Goal: Information Seeking & Learning: Learn about a topic

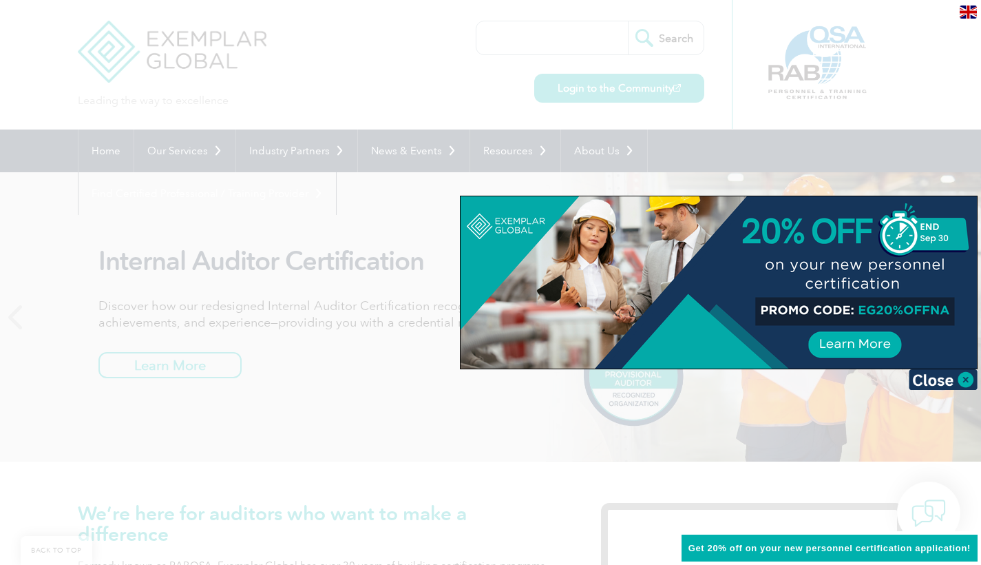
scroll to position [1479, 0]
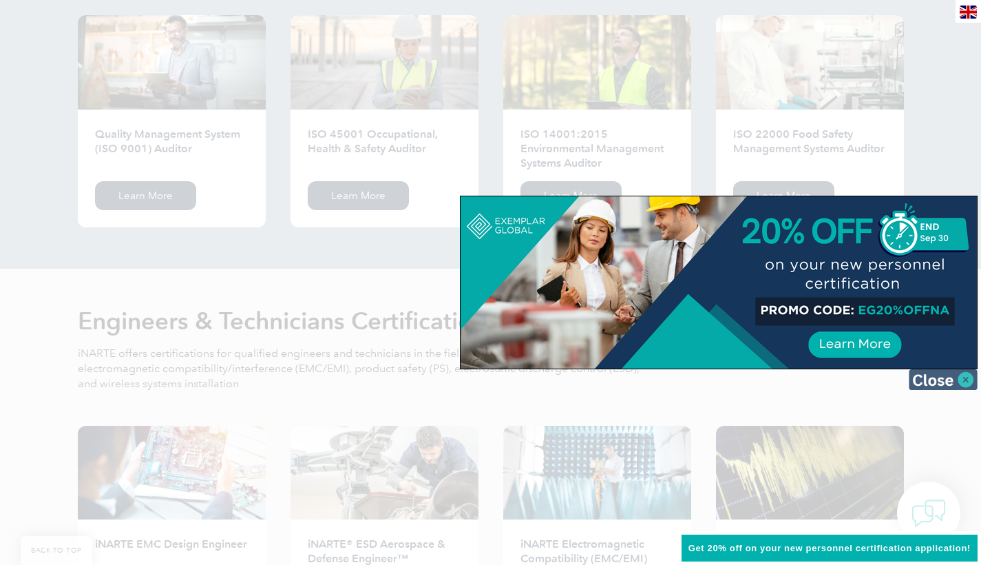
click at [963, 383] on img at bounding box center [943, 379] width 69 height 21
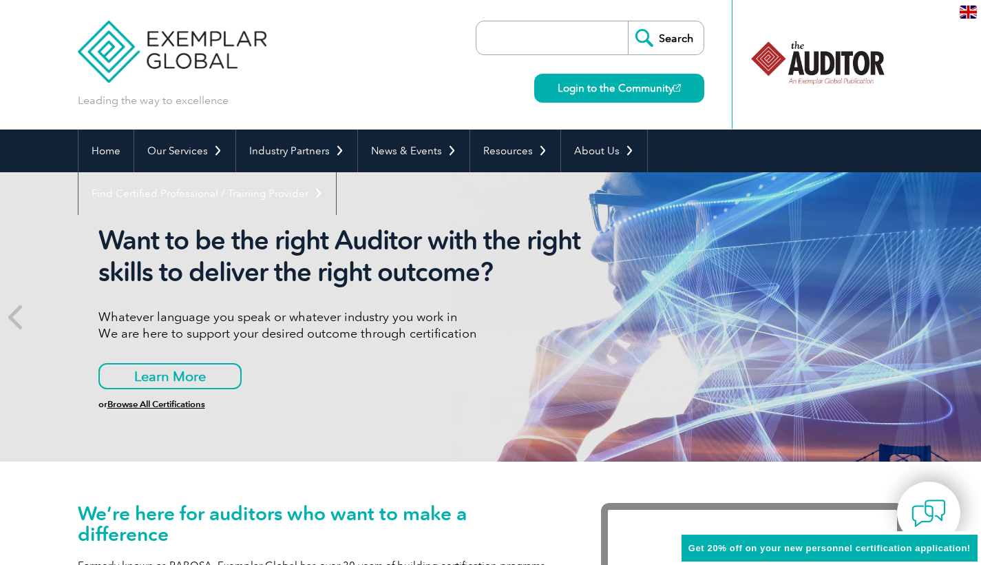
scroll to position [0, 0]
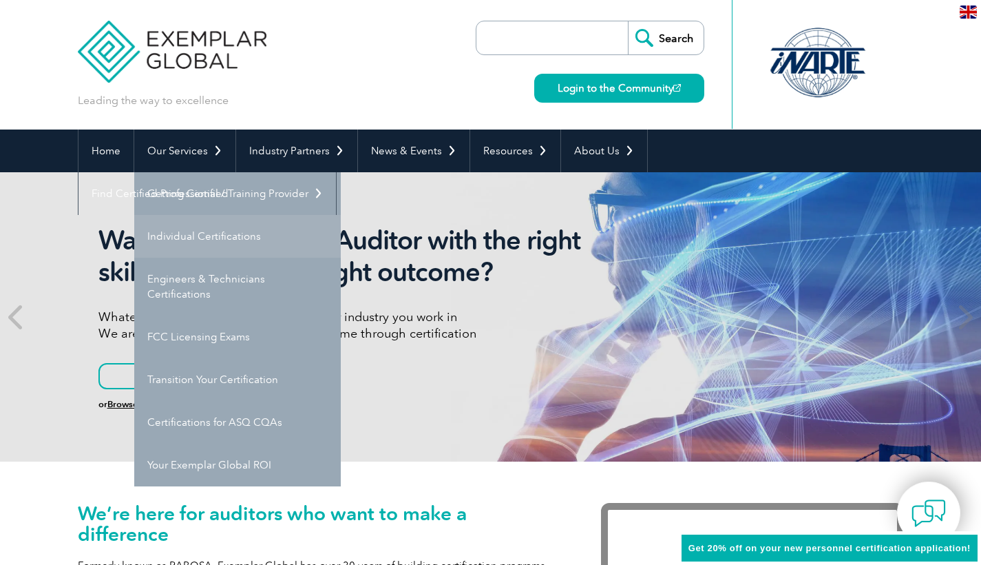
click at [236, 225] on link "Individual Certifications" at bounding box center [237, 236] width 207 height 43
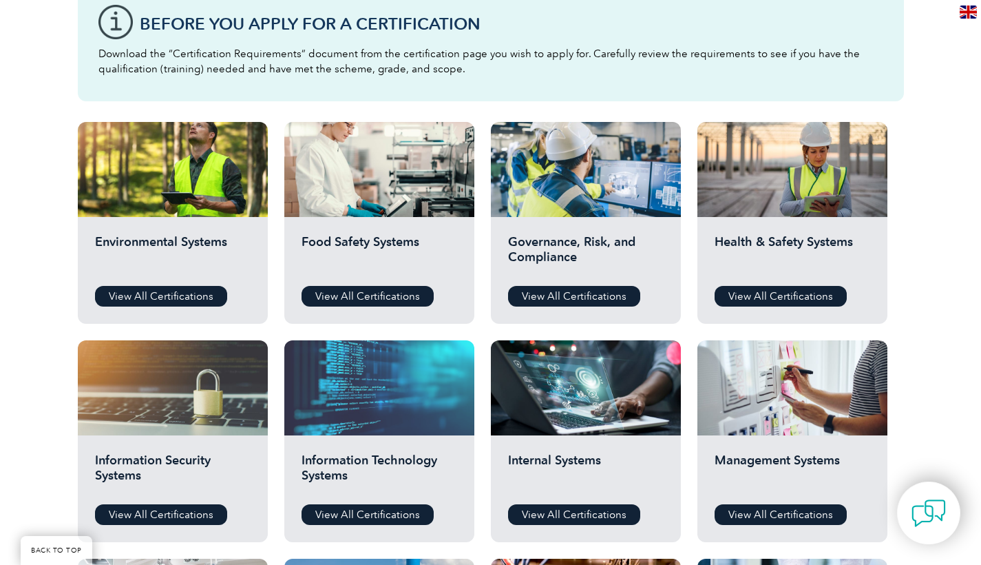
scroll to position [404, 0]
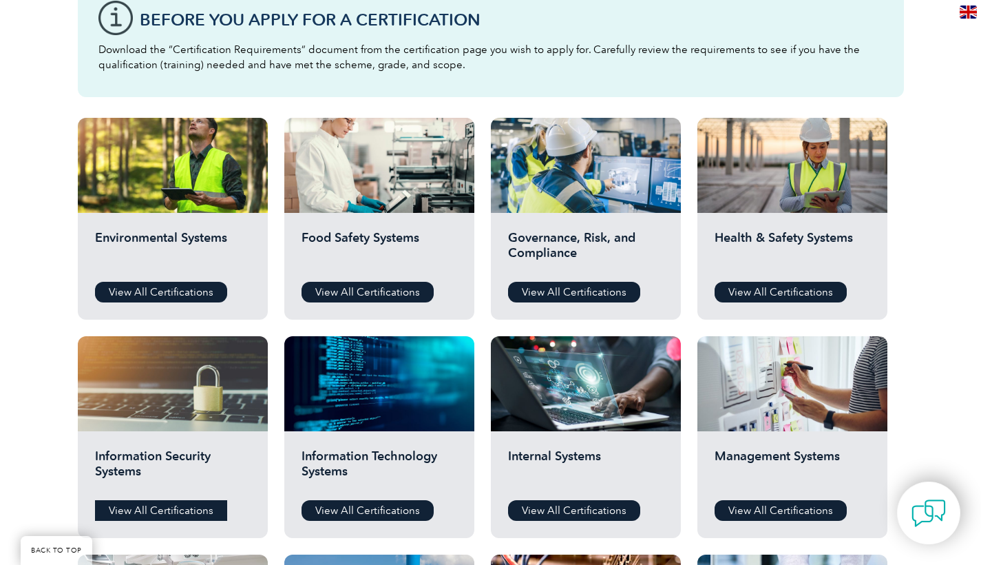
click at [169, 509] on link "View All Certifications" at bounding box center [161, 510] width 132 height 21
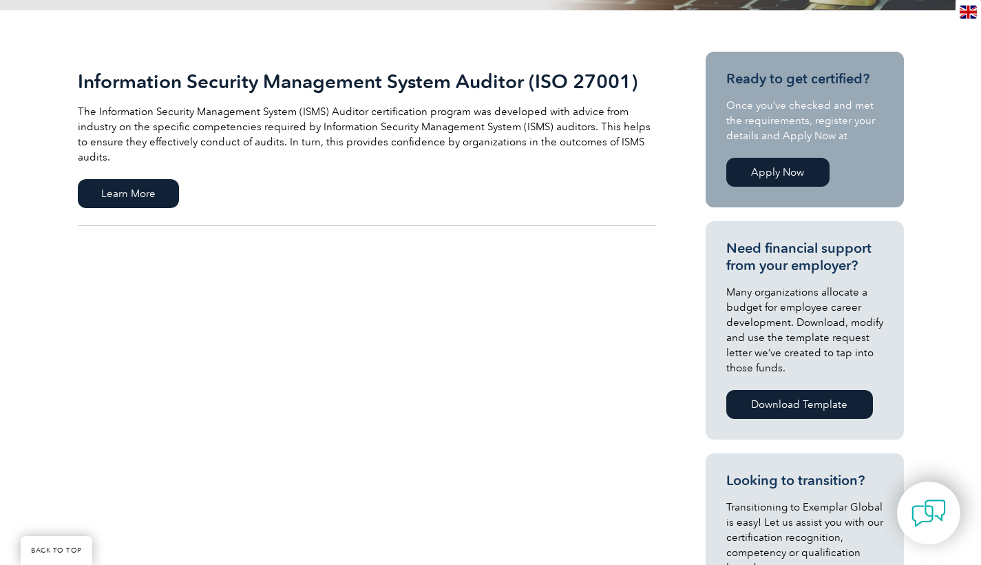
scroll to position [295, 0]
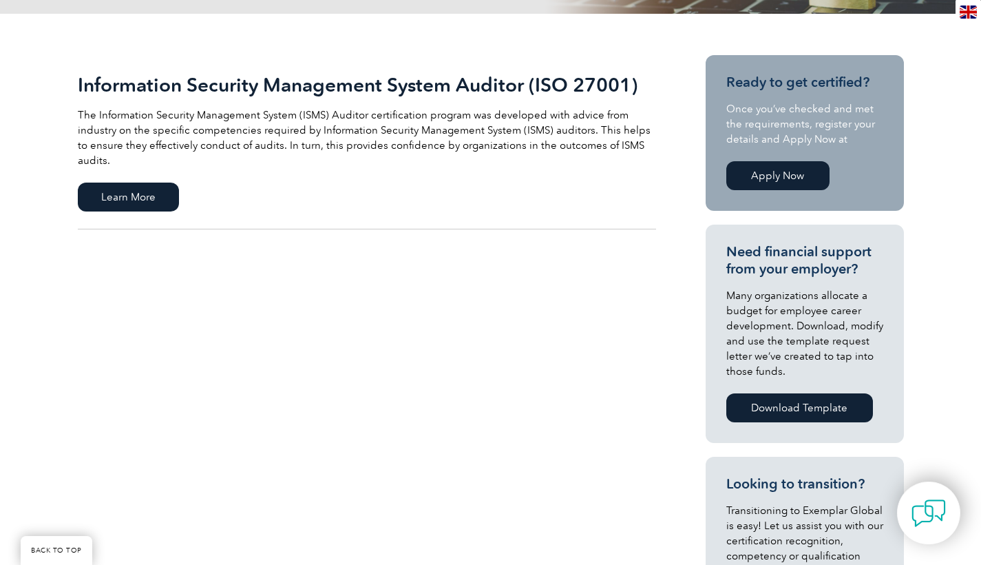
click at [769, 179] on link "Apply Now" at bounding box center [778, 175] width 103 height 29
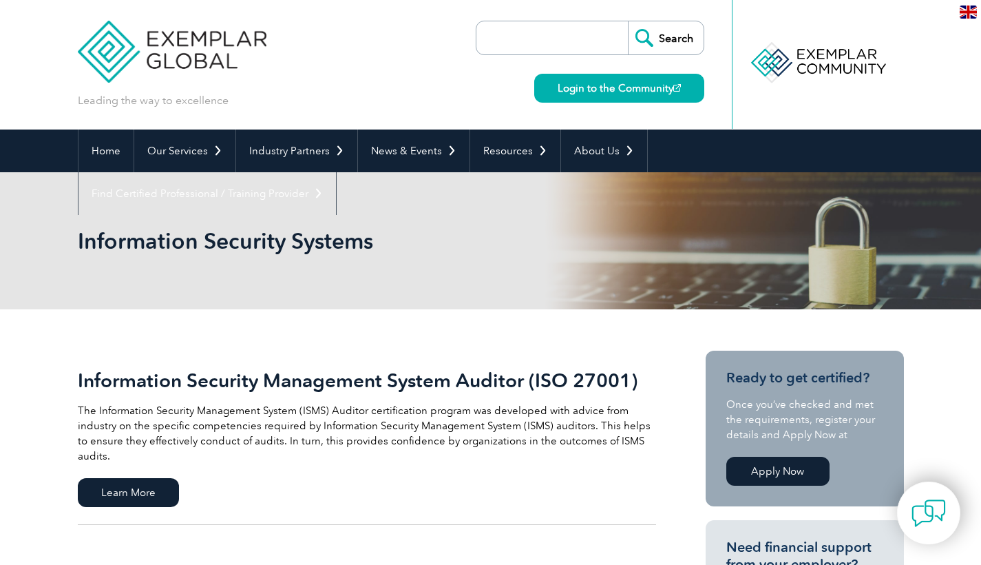
scroll to position [0, 0]
click at [218, 148] on link "Our Services" at bounding box center [184, 150] width 101 height 43
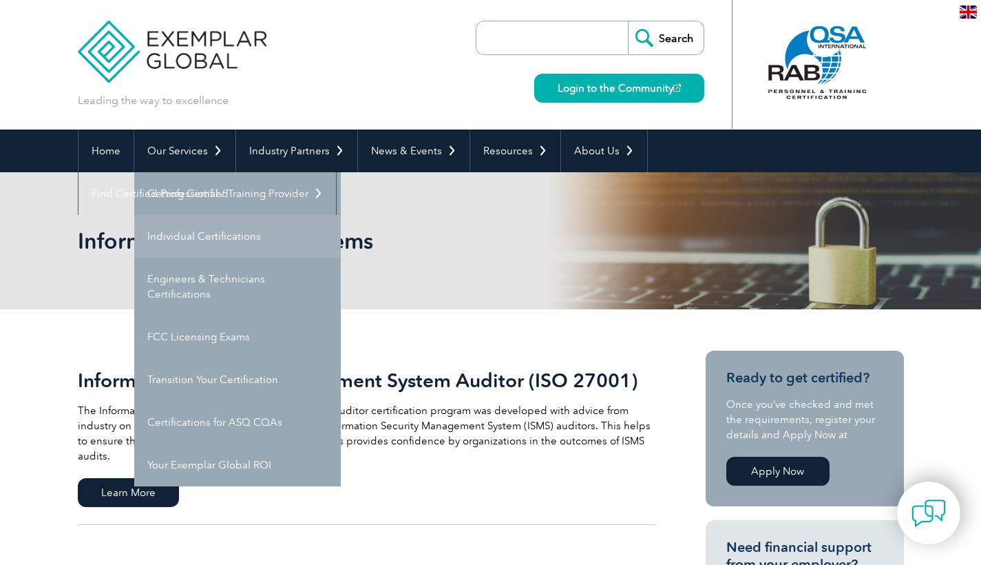
click at [215, 238] on link "Individual Certifications" at bounding box center [237, 236] width 207 height 43
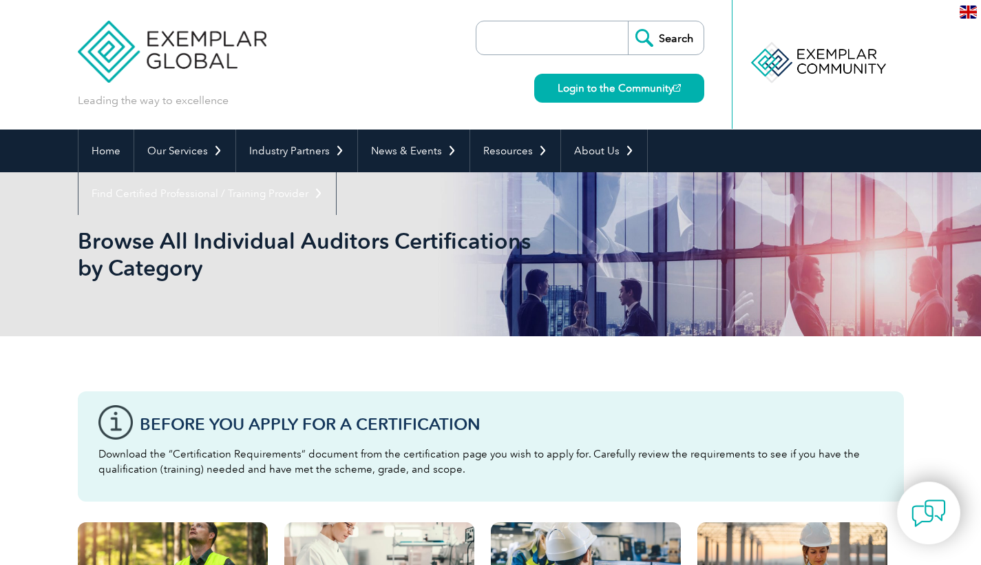
click at [537, 45] on input "search" at bounding box center [556, 37] width 145 height 33
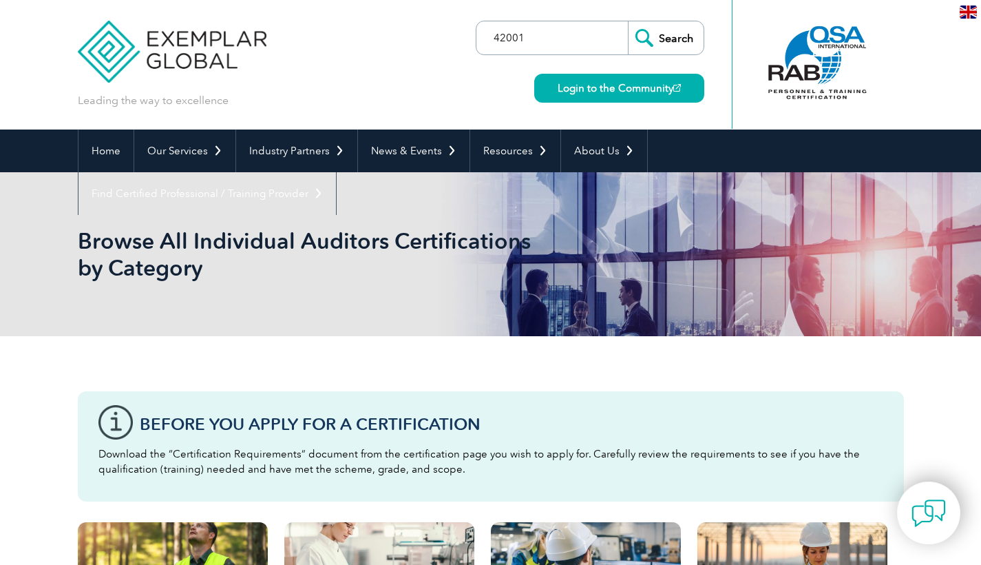
type input "42001"
click at [665, 38] on input "Search" at bounding box center [666, 37] width 76 height 33
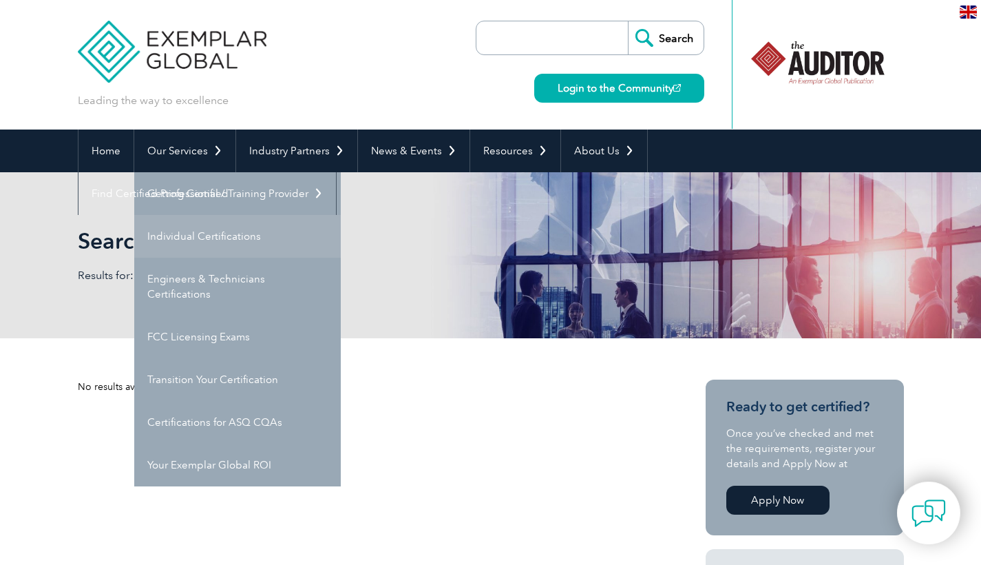
click at [226, 245] on link "Individual Certifications" at bounding box center [237, 236] width 207 height 43
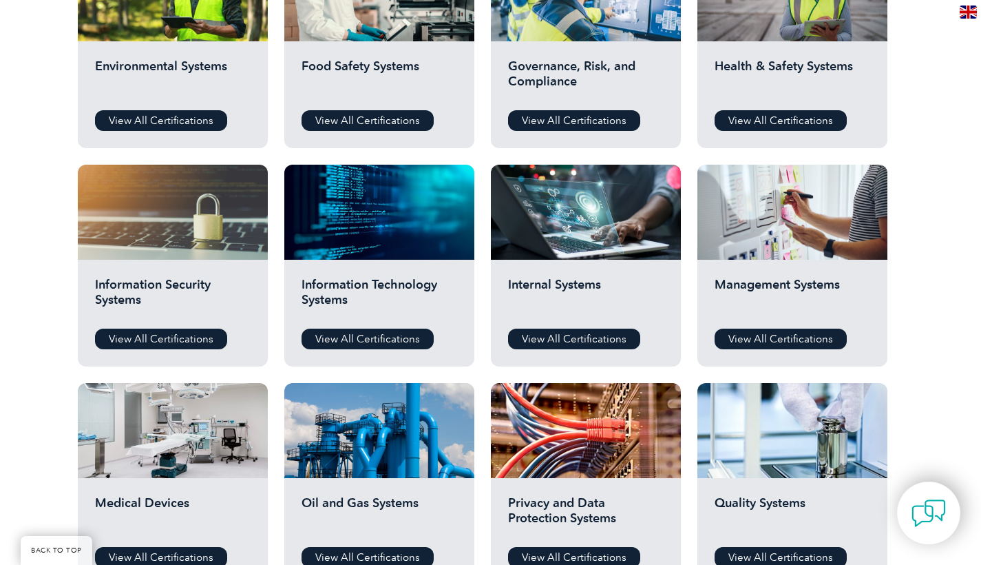
scroll to position [583, 0]
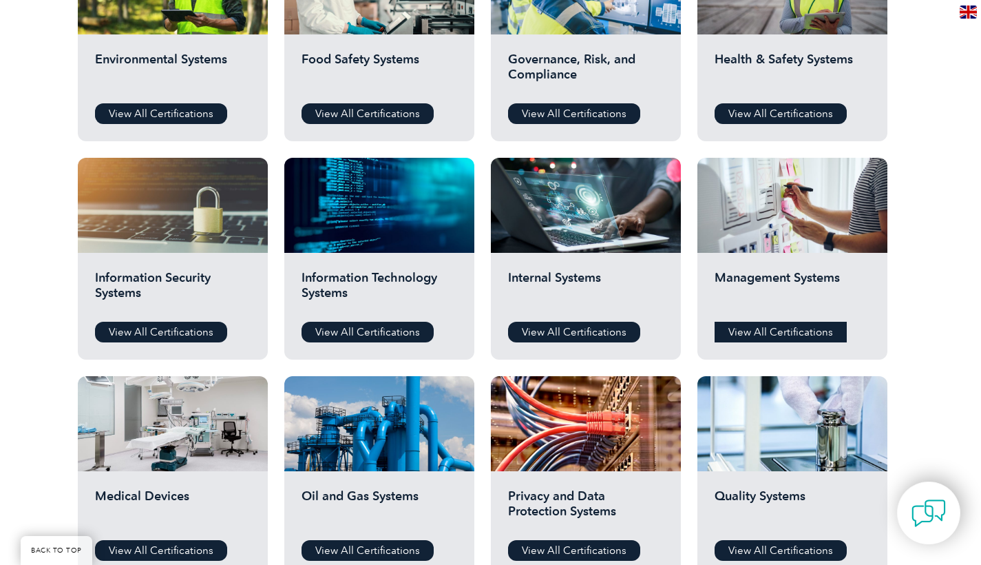
click at [792, 335] on link "View All Certifications" at bounding box center [781, 332] width 132 height 21
